Goal: Navigation & Orientation: Go to known website

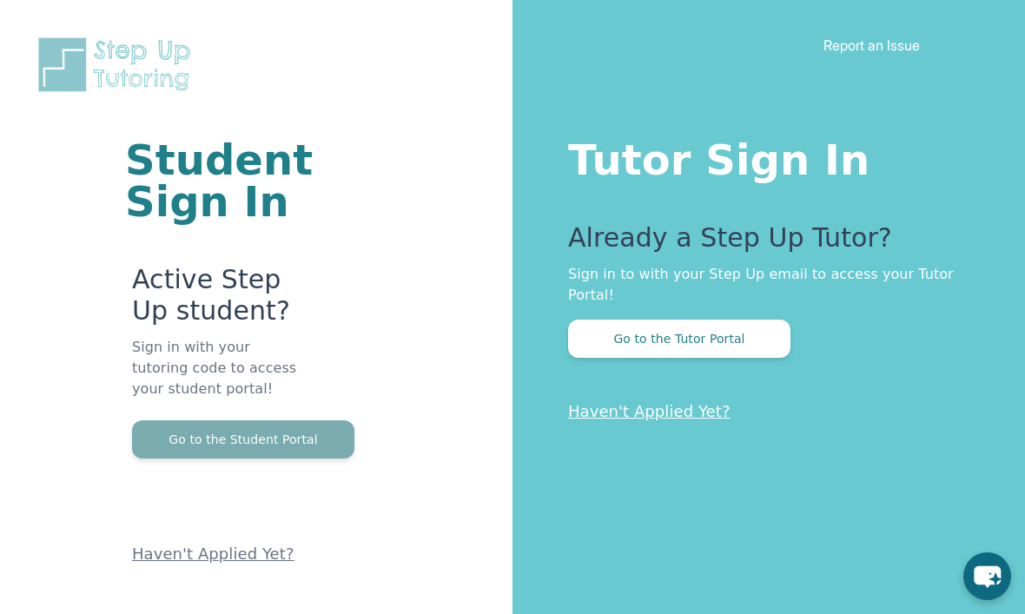
click at [157, 443] on button "Go to the Student Portal" at bounding box center [243, 439] width 222 height 38
